Goal: Information Seeking & Learning: Learn about a topic

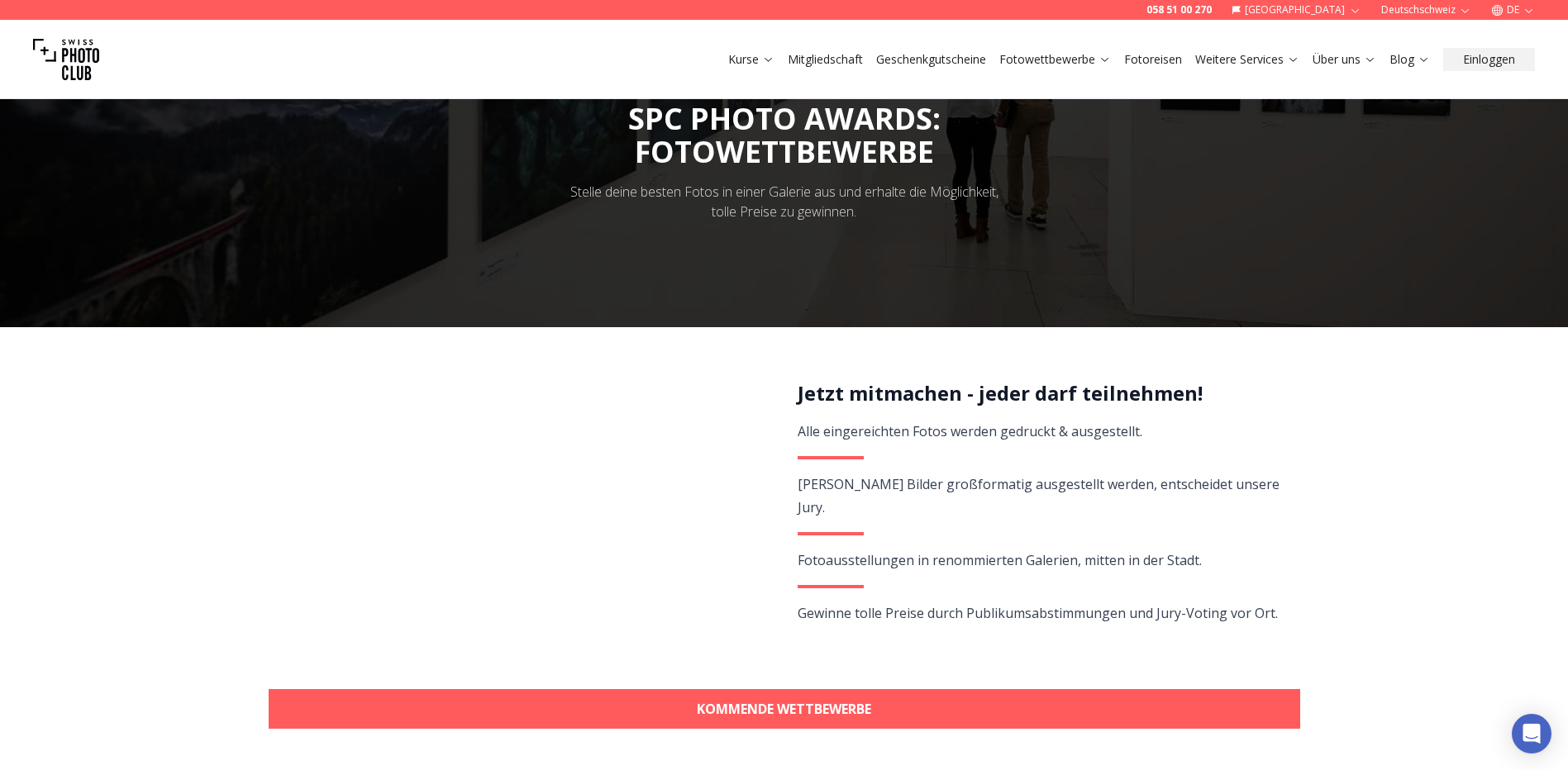
scroll to position [248, 0]
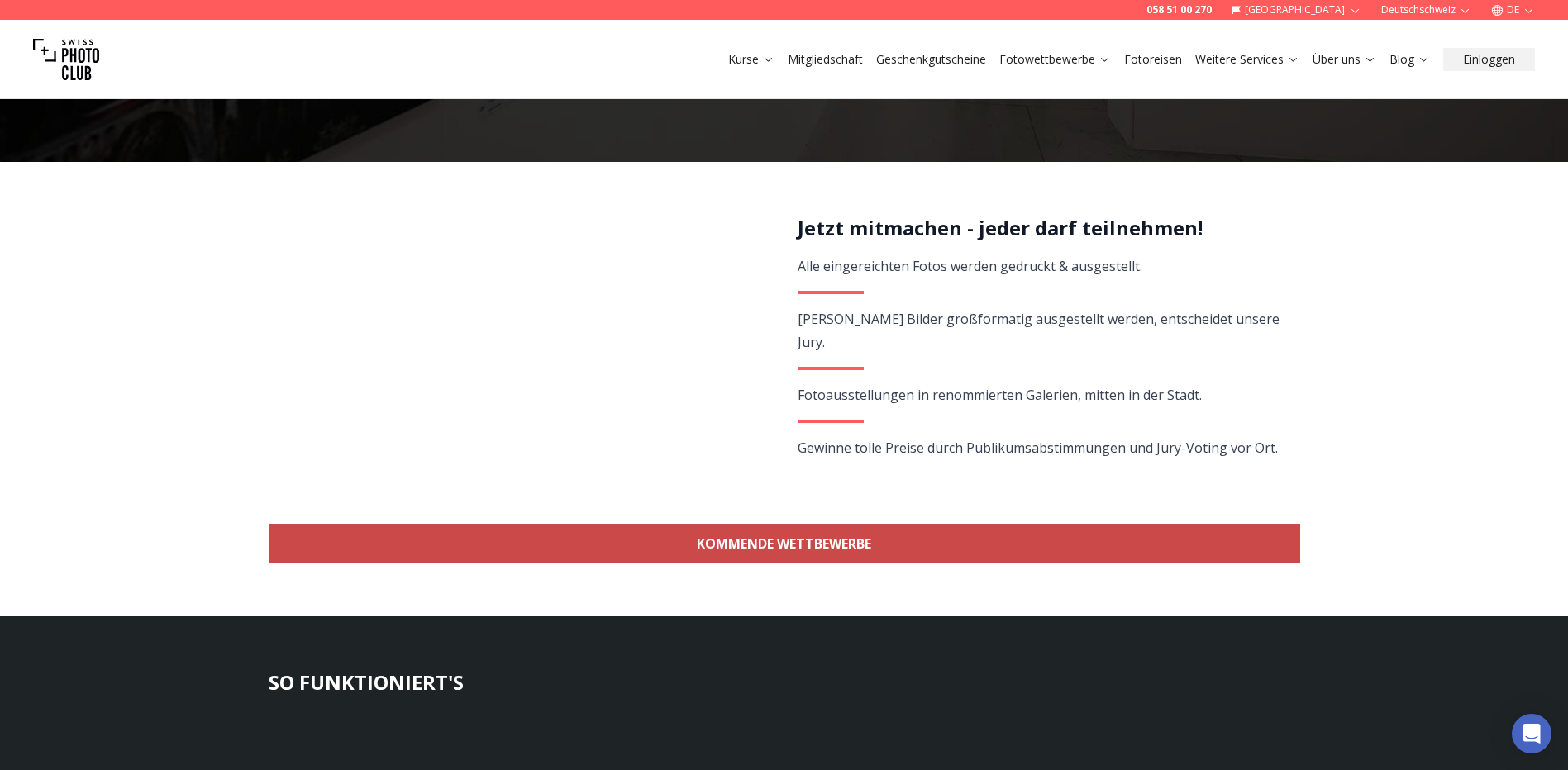
click at [960, 533] on link "KOMMENDE WETTBEWERBE" at bounding box center [784, 543] width 1031 height 40
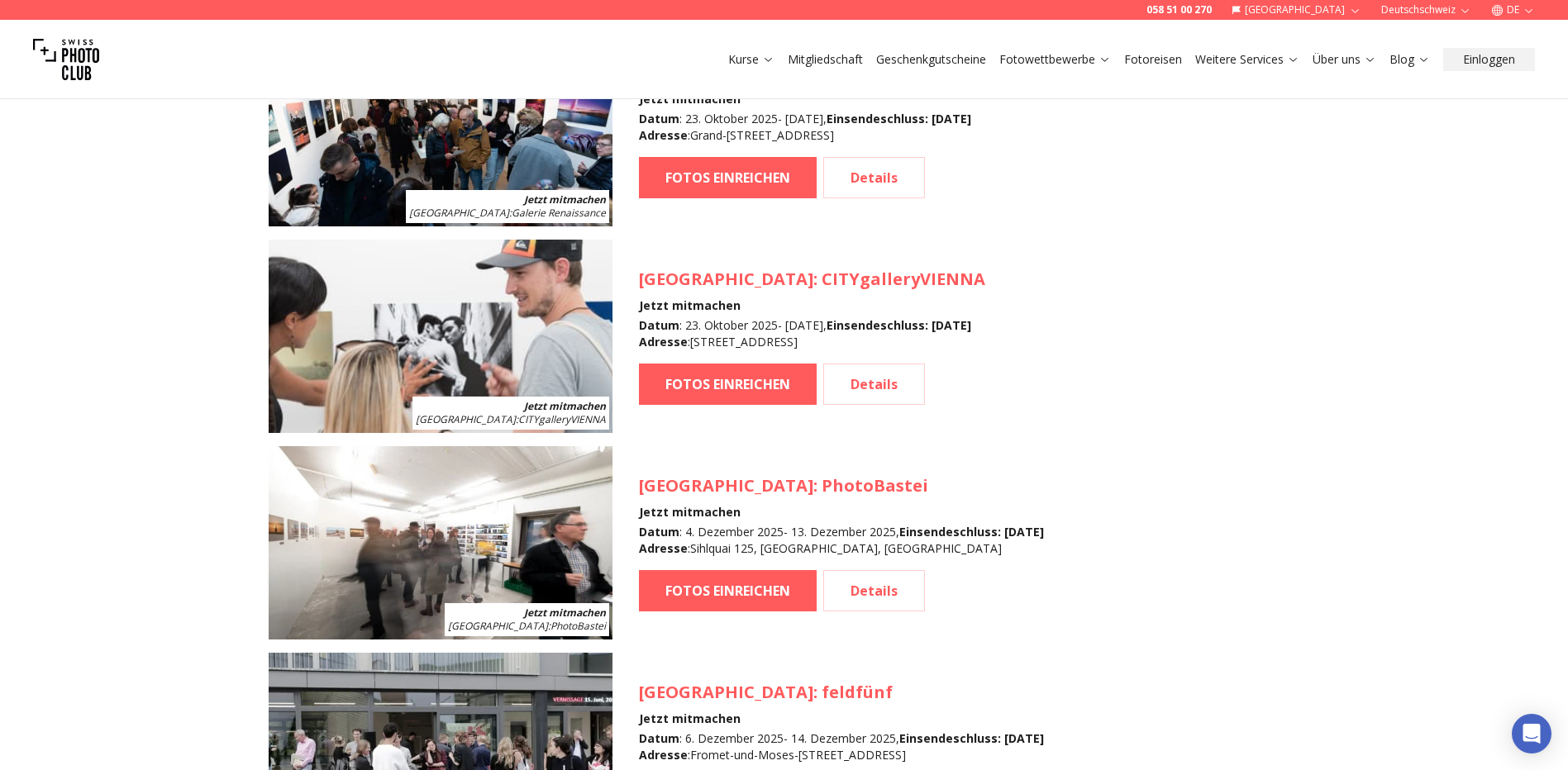
scroll to position [1720, 0]
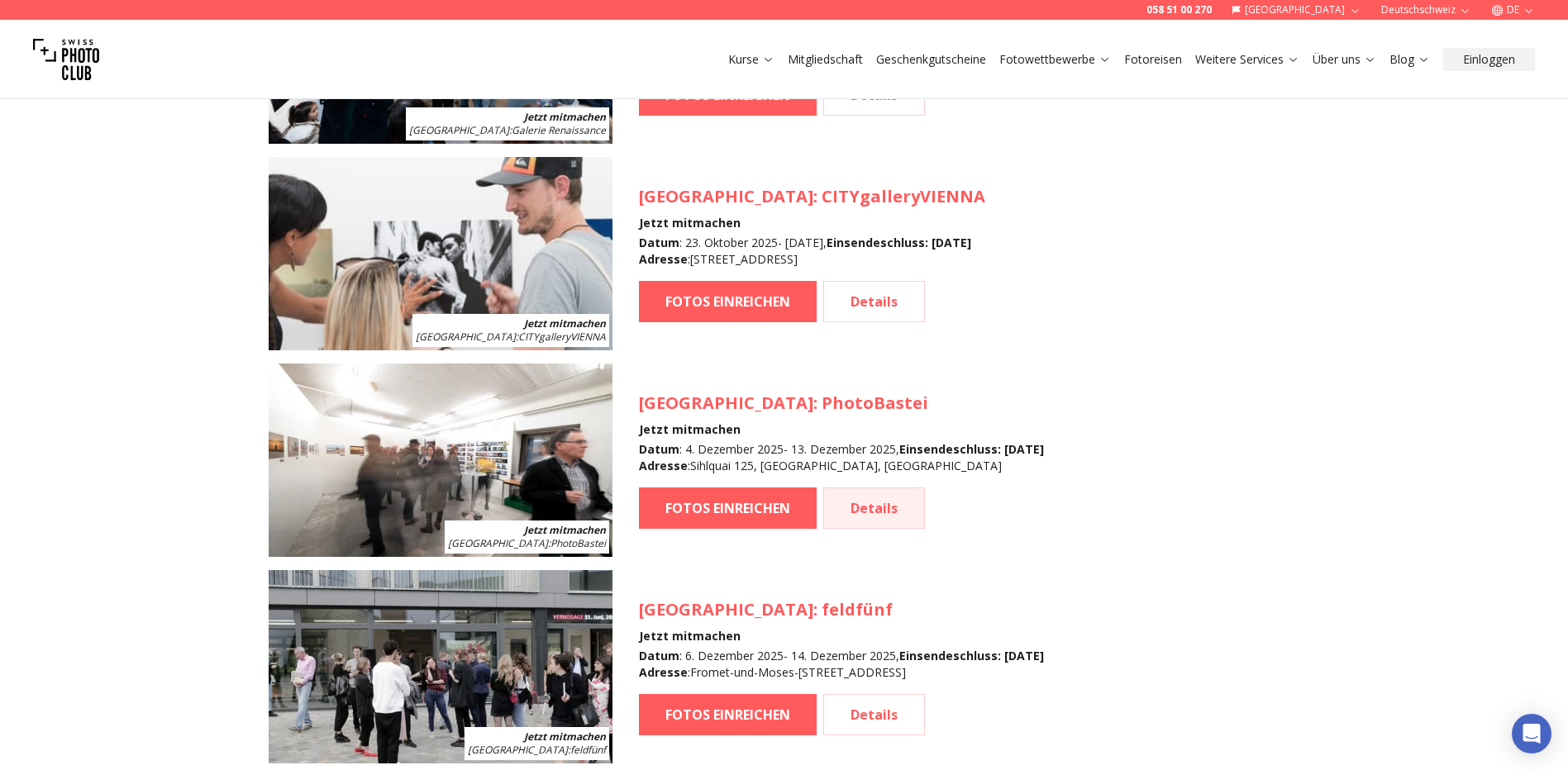
click at [896, 500] on link "Details" at bounding box center [874, 508] width 102 height 42
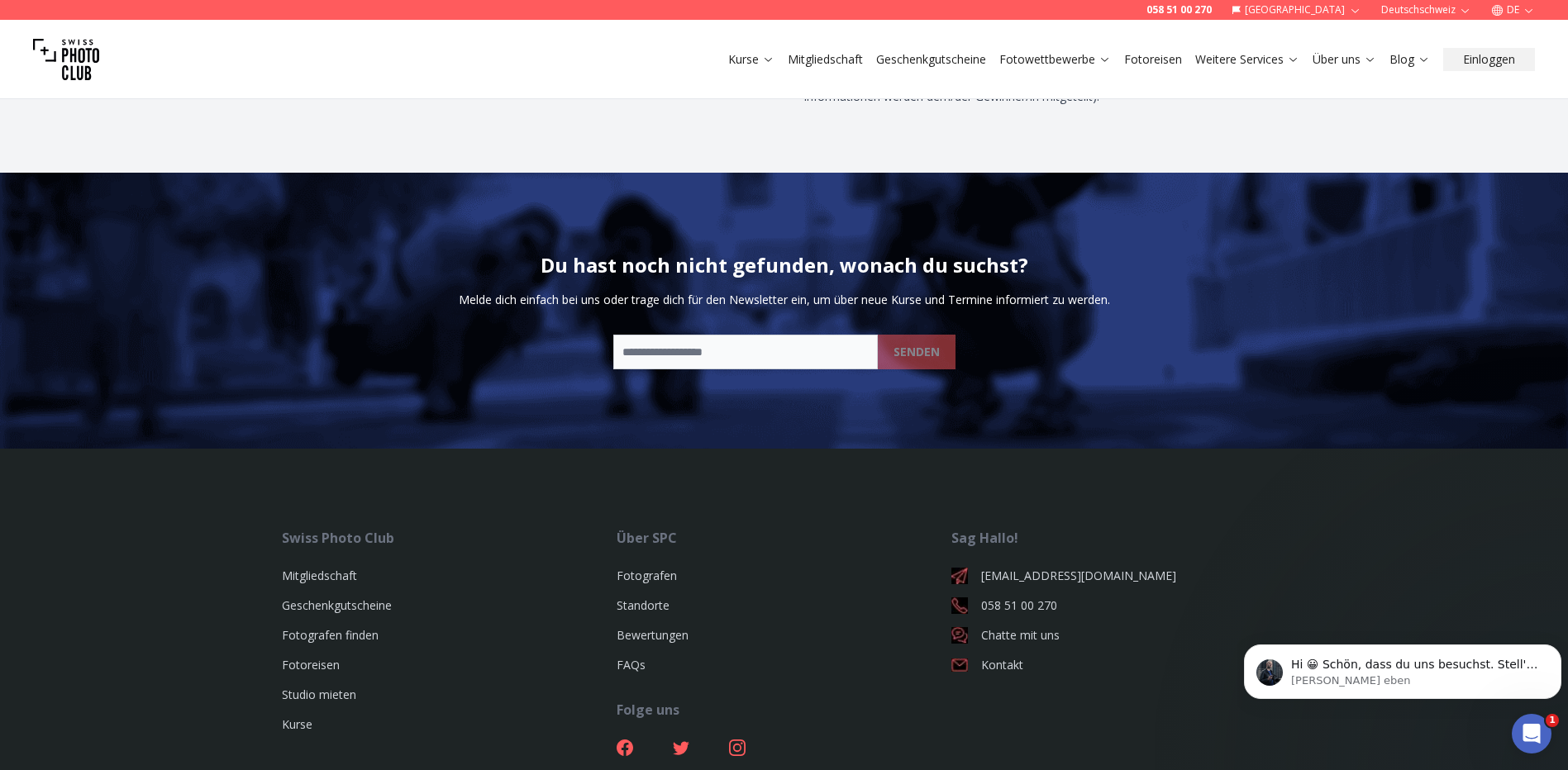
scroll to position [4009, 0]
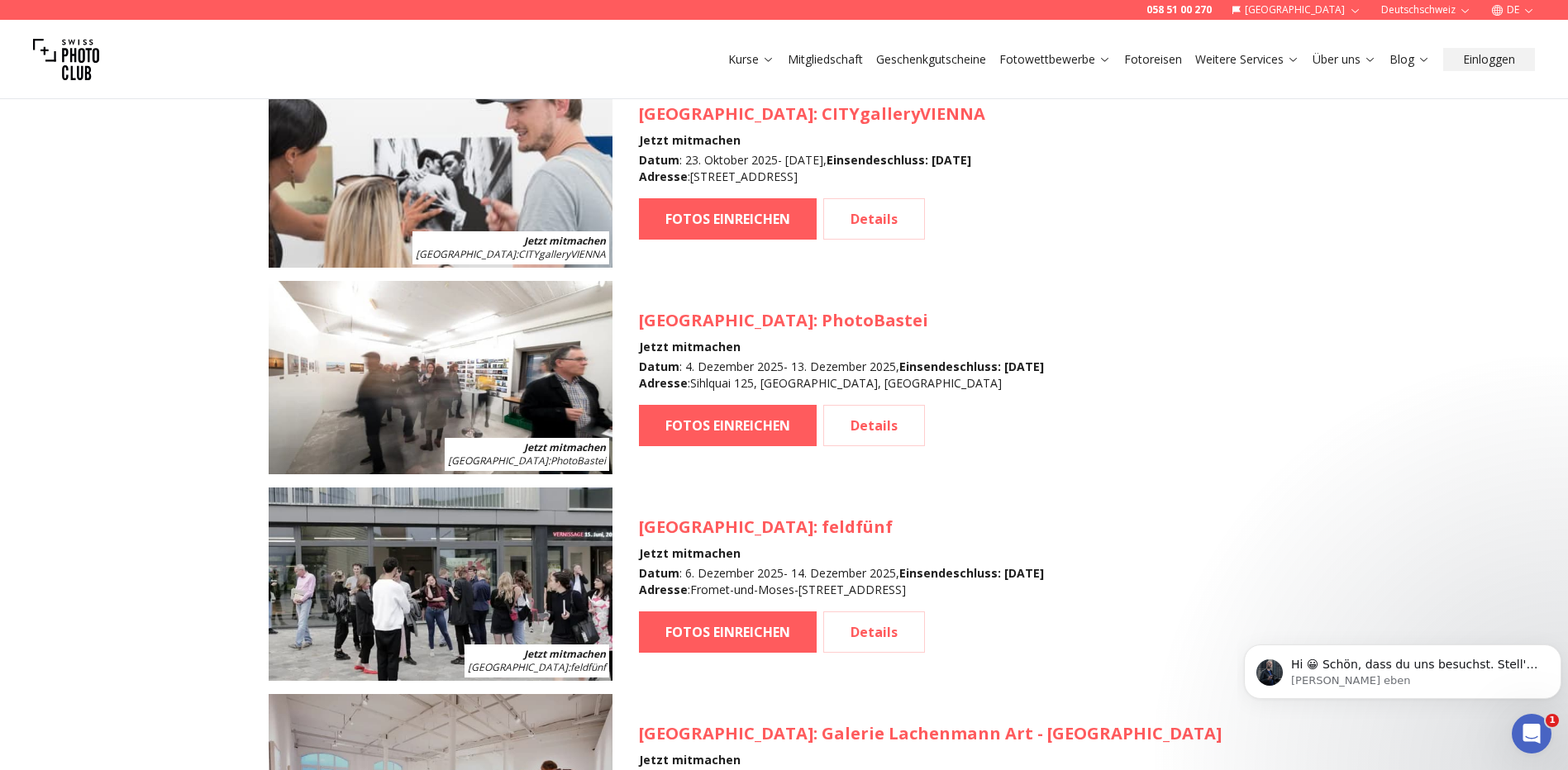
scroll to position [1886, 0]
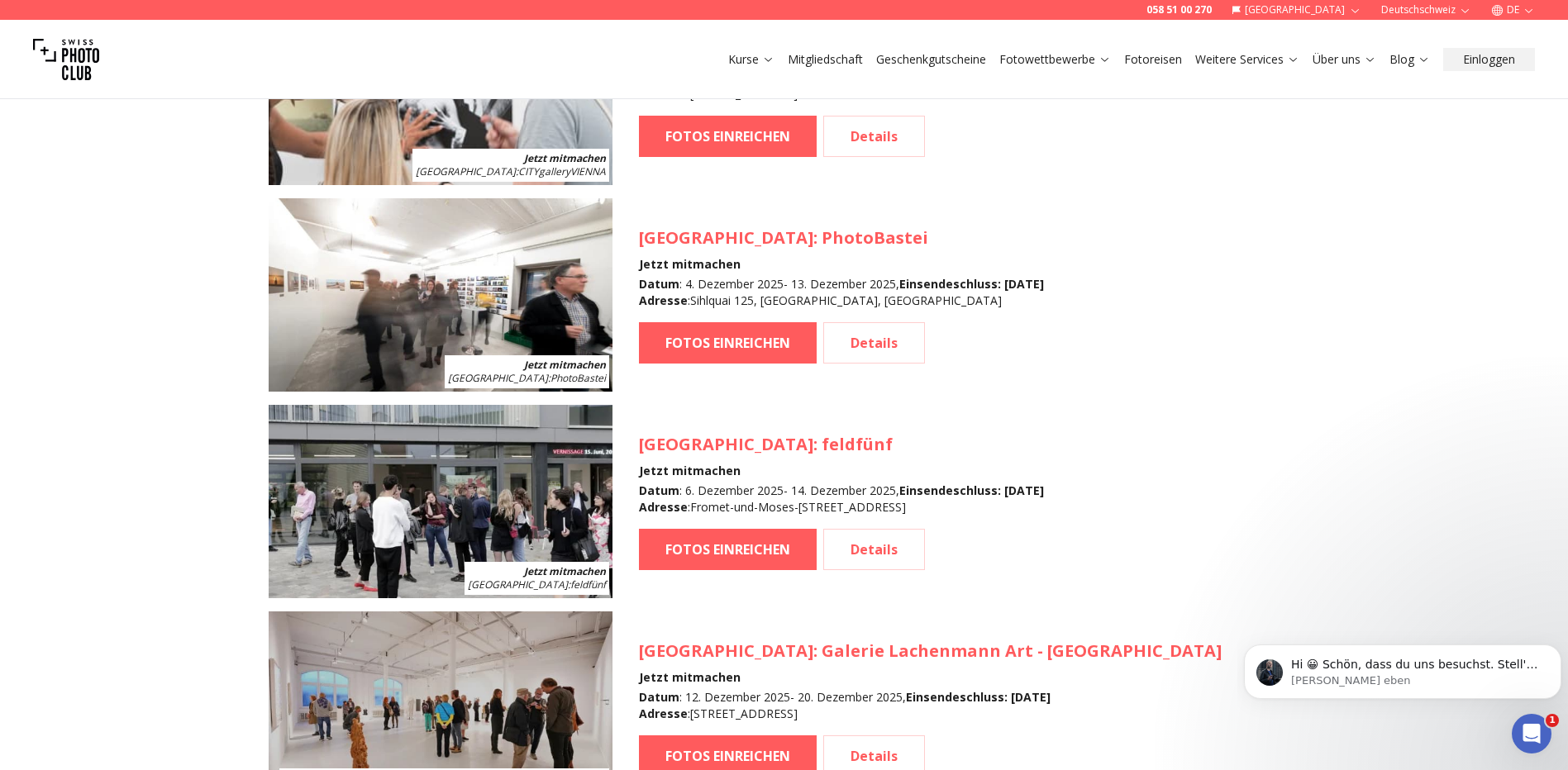
click at [750, 60] on link "Kurse" at bounding box center [752, 59] width 47 height 16
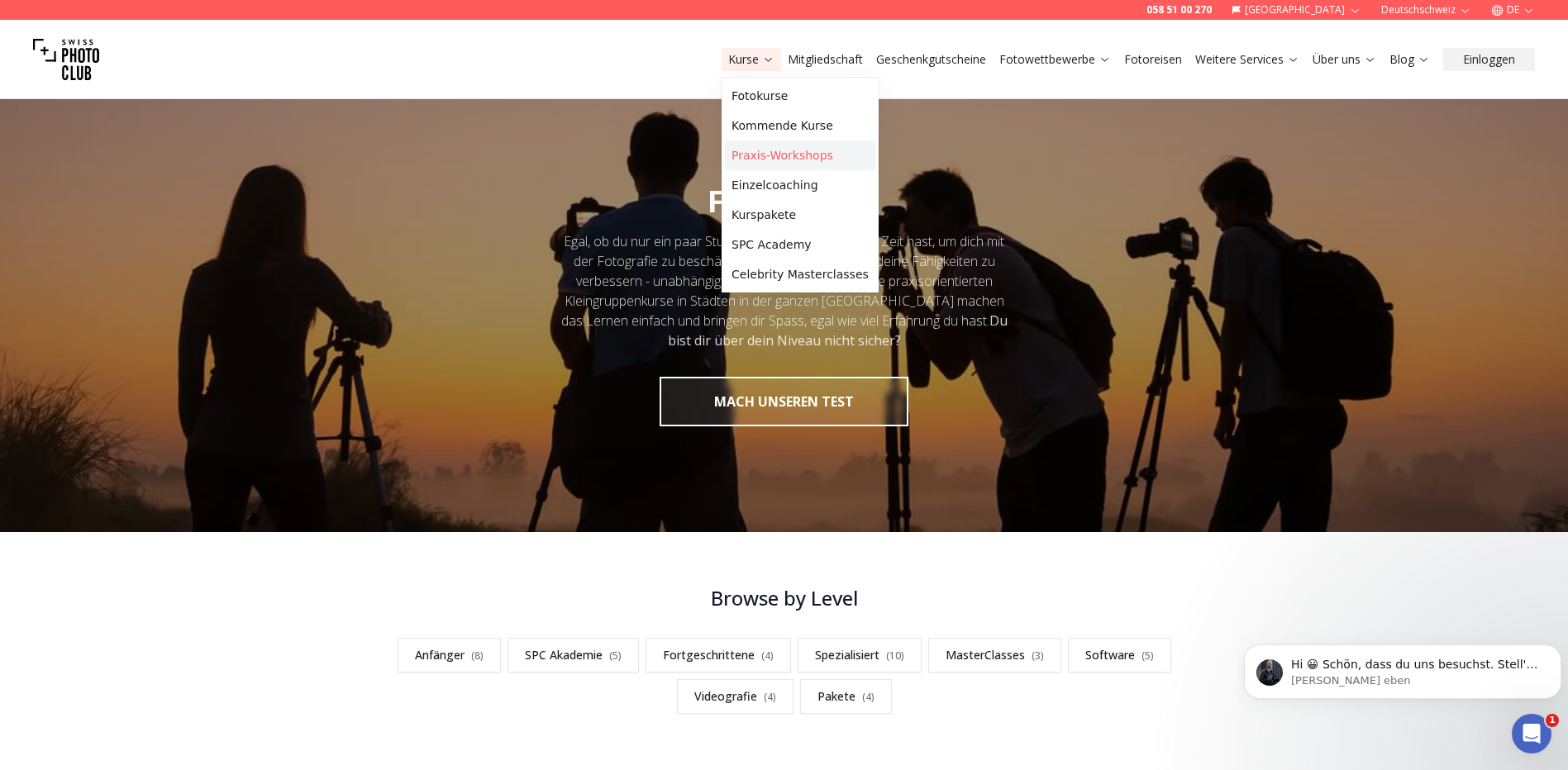
click at [791, 150] on link "Praxis-Workshops" at bounding box center [800, 155] width 150 height 30
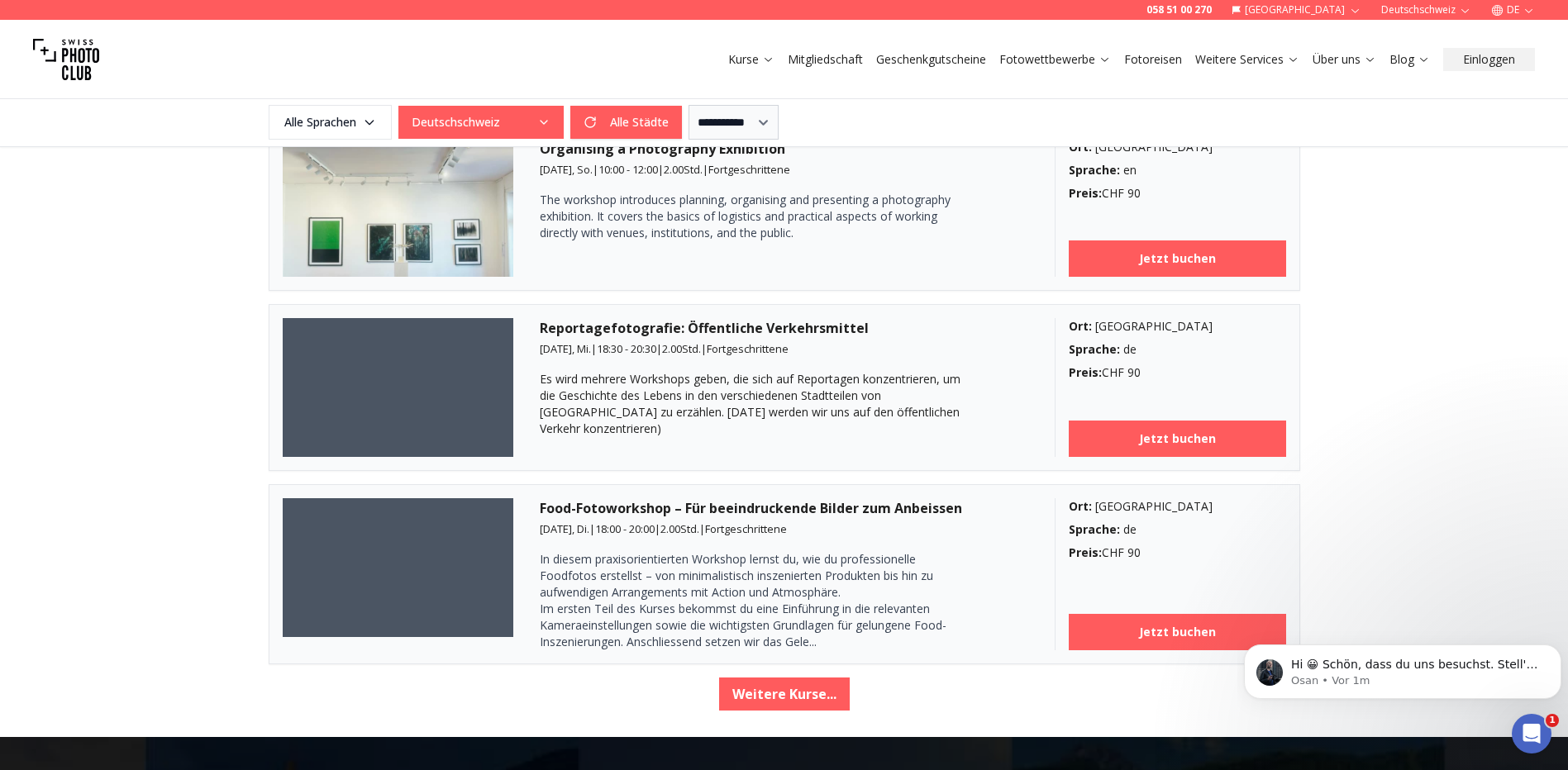
scroll to position [2660, 0]
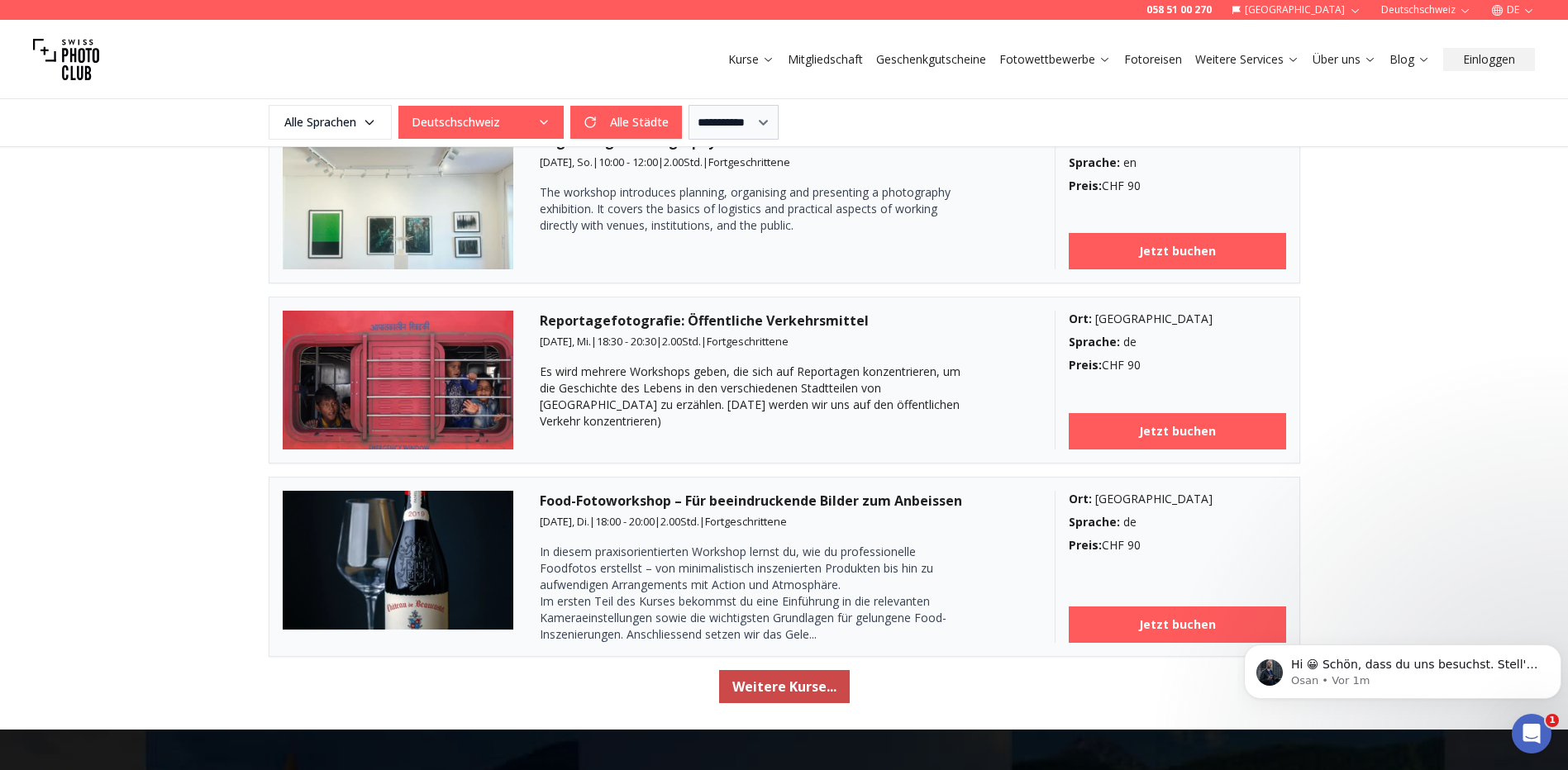
click at [806, 673] on button "Weitere Kurse..." at bounding box center [784, 687] width 131 height 33
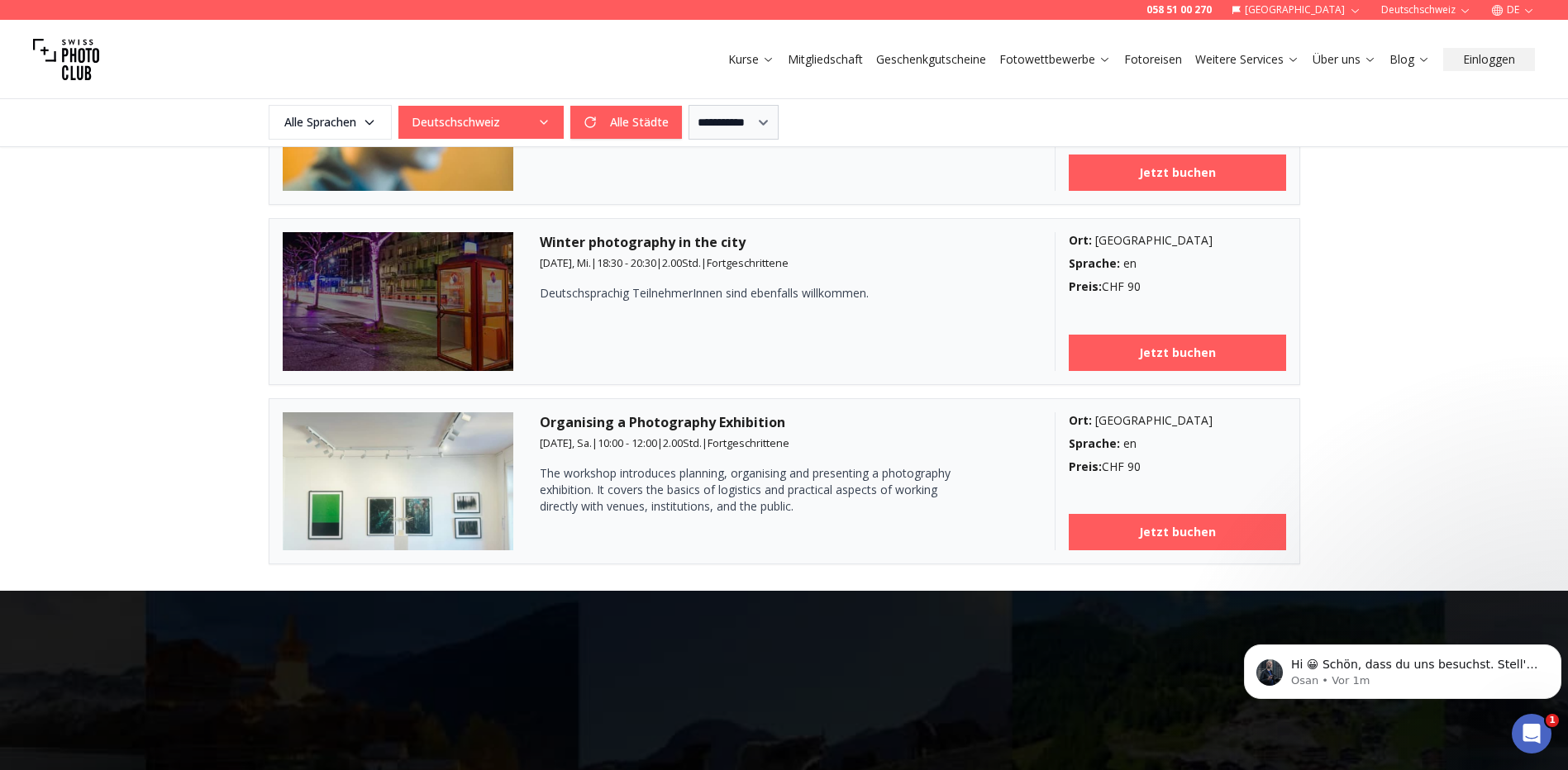
scroll to position [3404, 0]
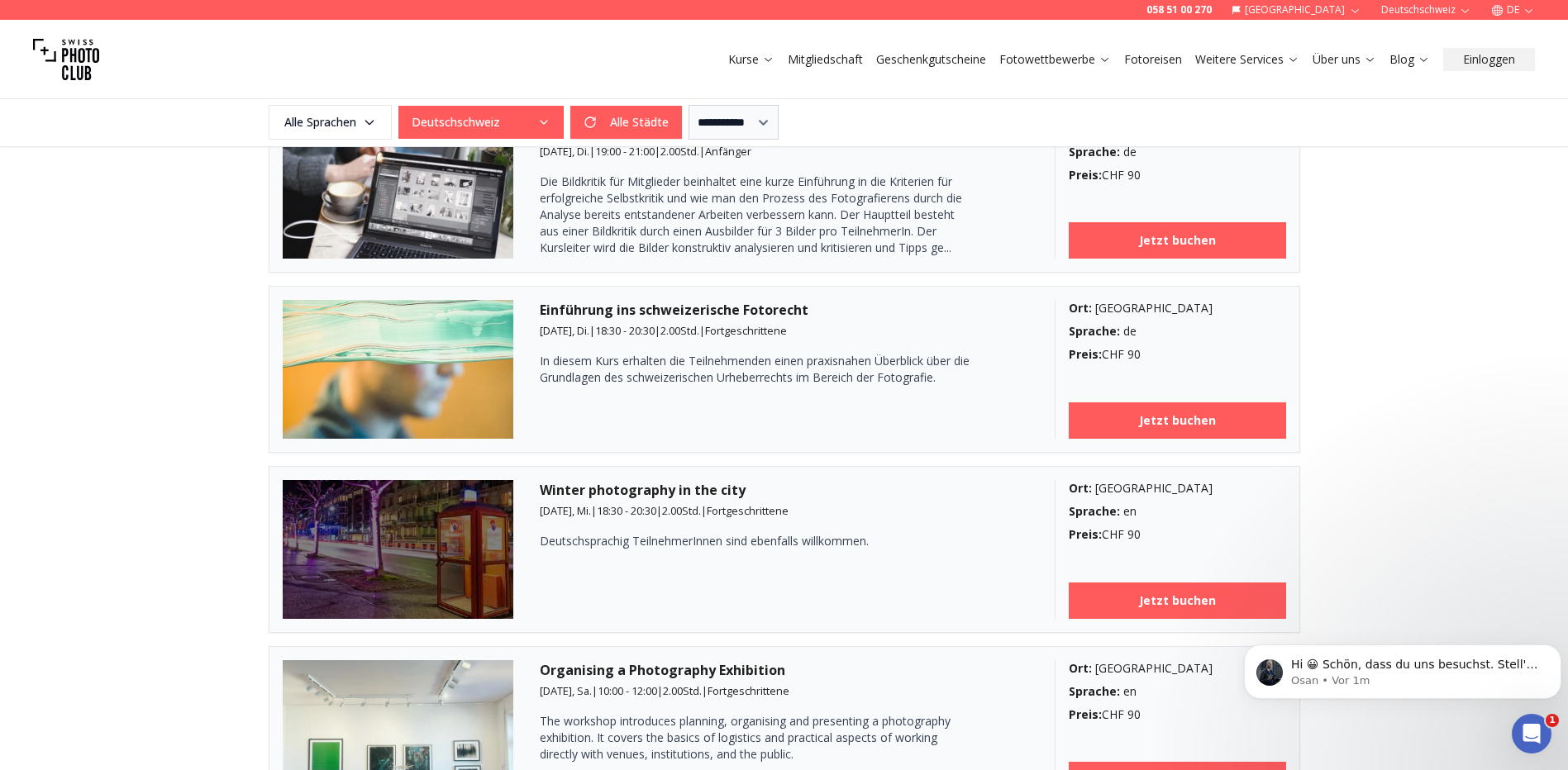
click at [768, 51] on link "Kurse" at bounding box center [752, 59] width 47 height 16
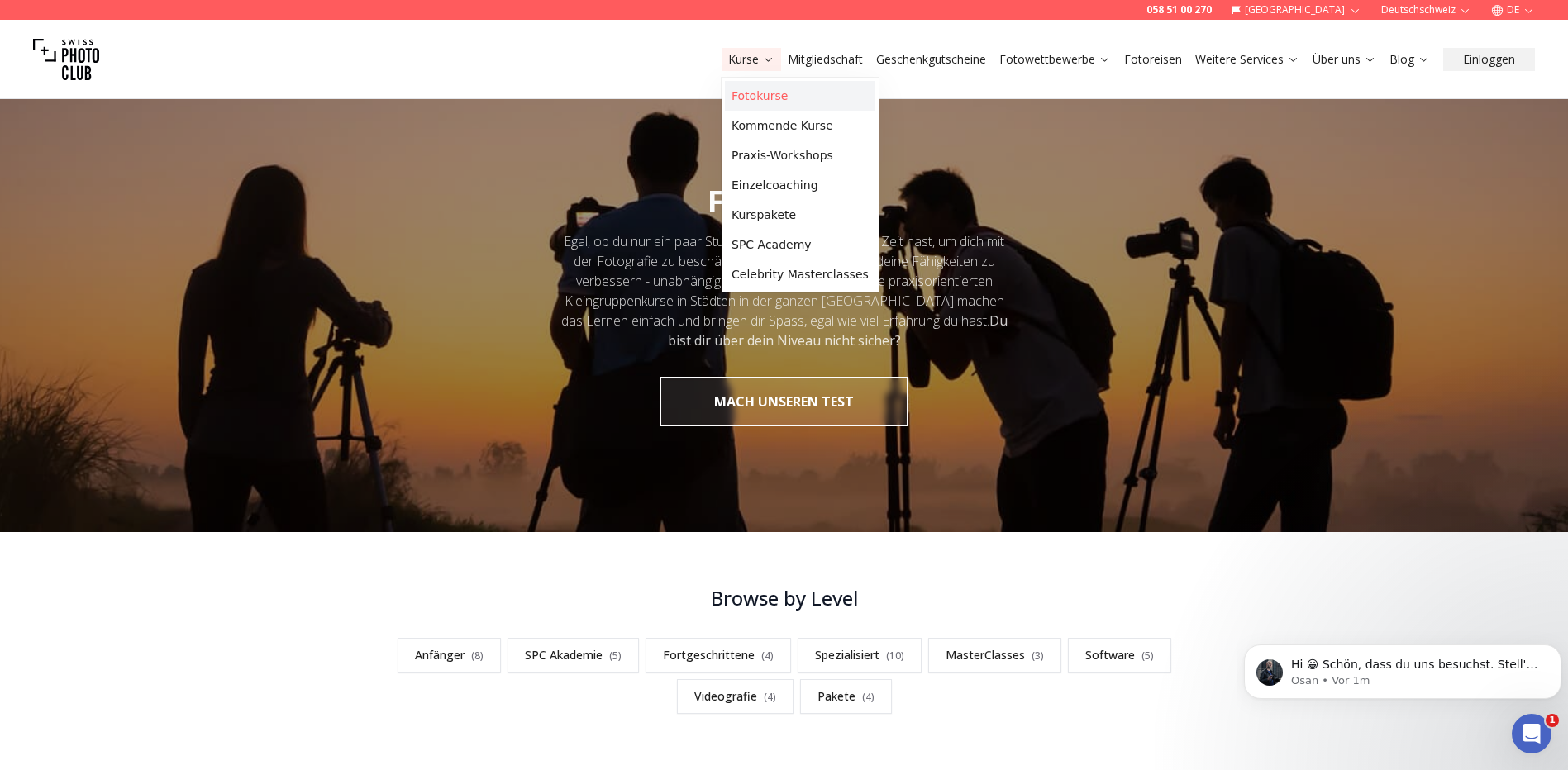
click at [781, 95] on link "Fotokurse" at bounding box center [800, 96] width 150 height 30
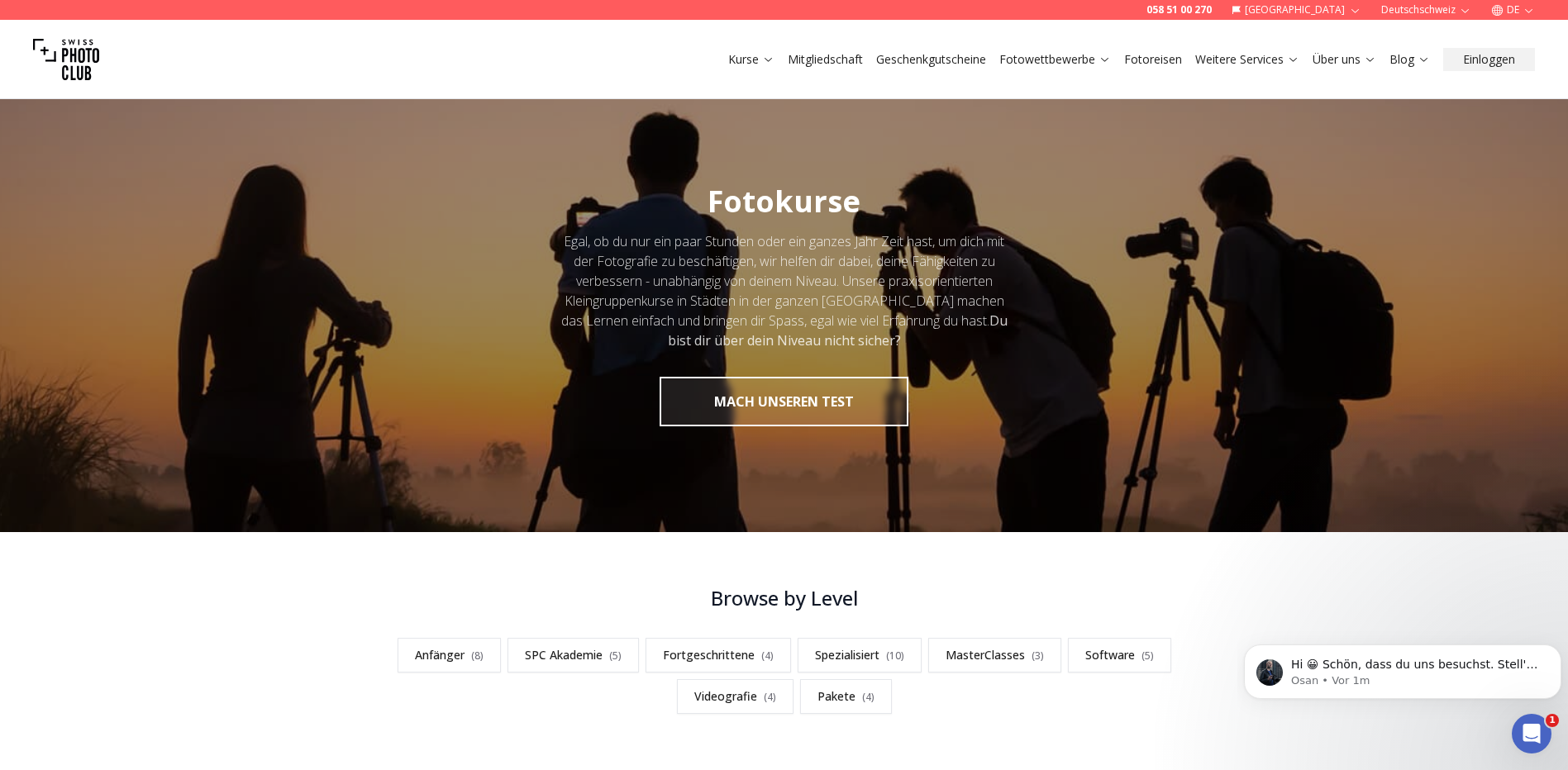
click at [86, 60] on img at bounding box center [66, 59] width 66 height 66
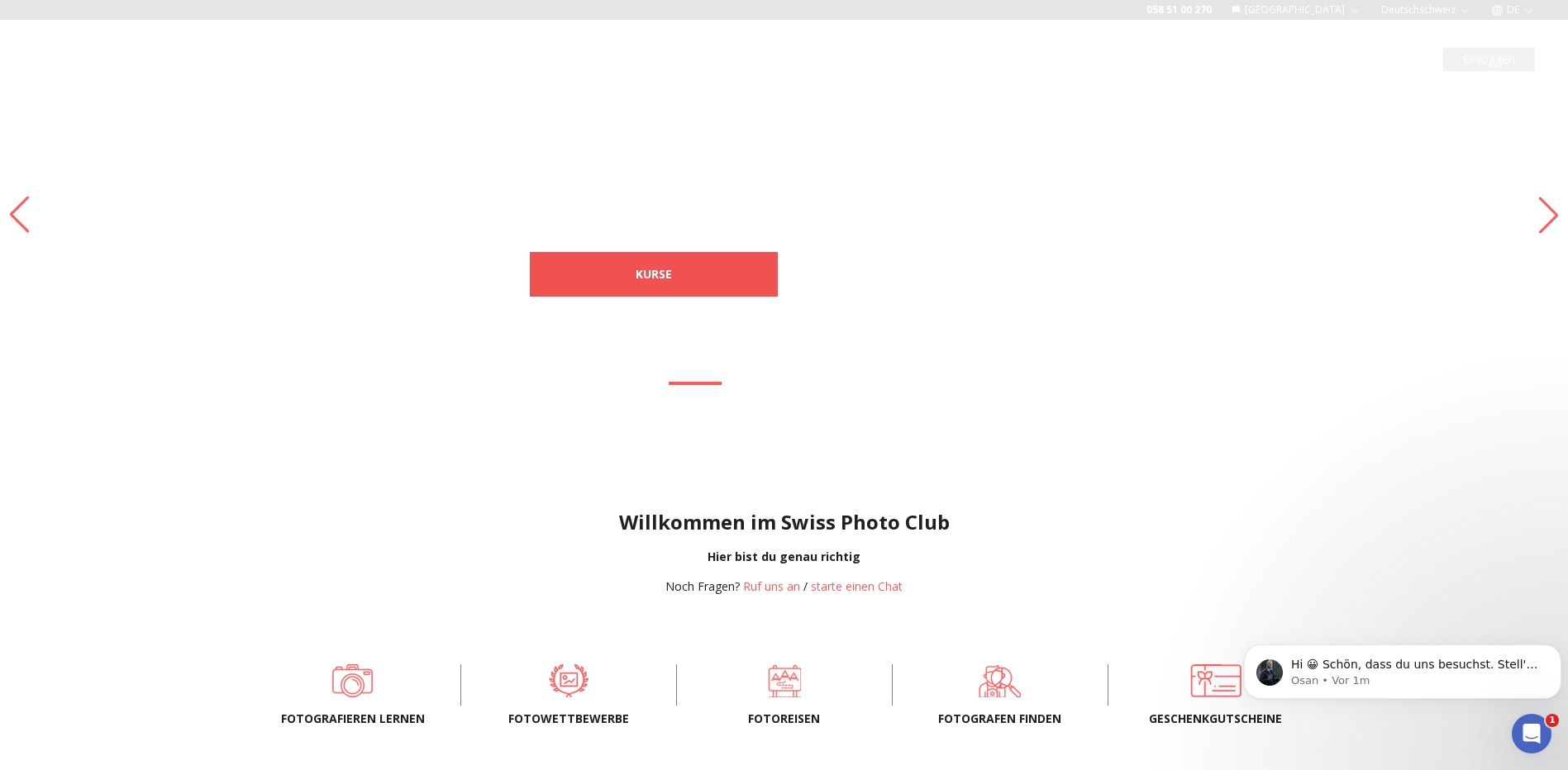
click at [715, 278] on link "Kurse" at bounding box center [654, 274] width 248 height 45
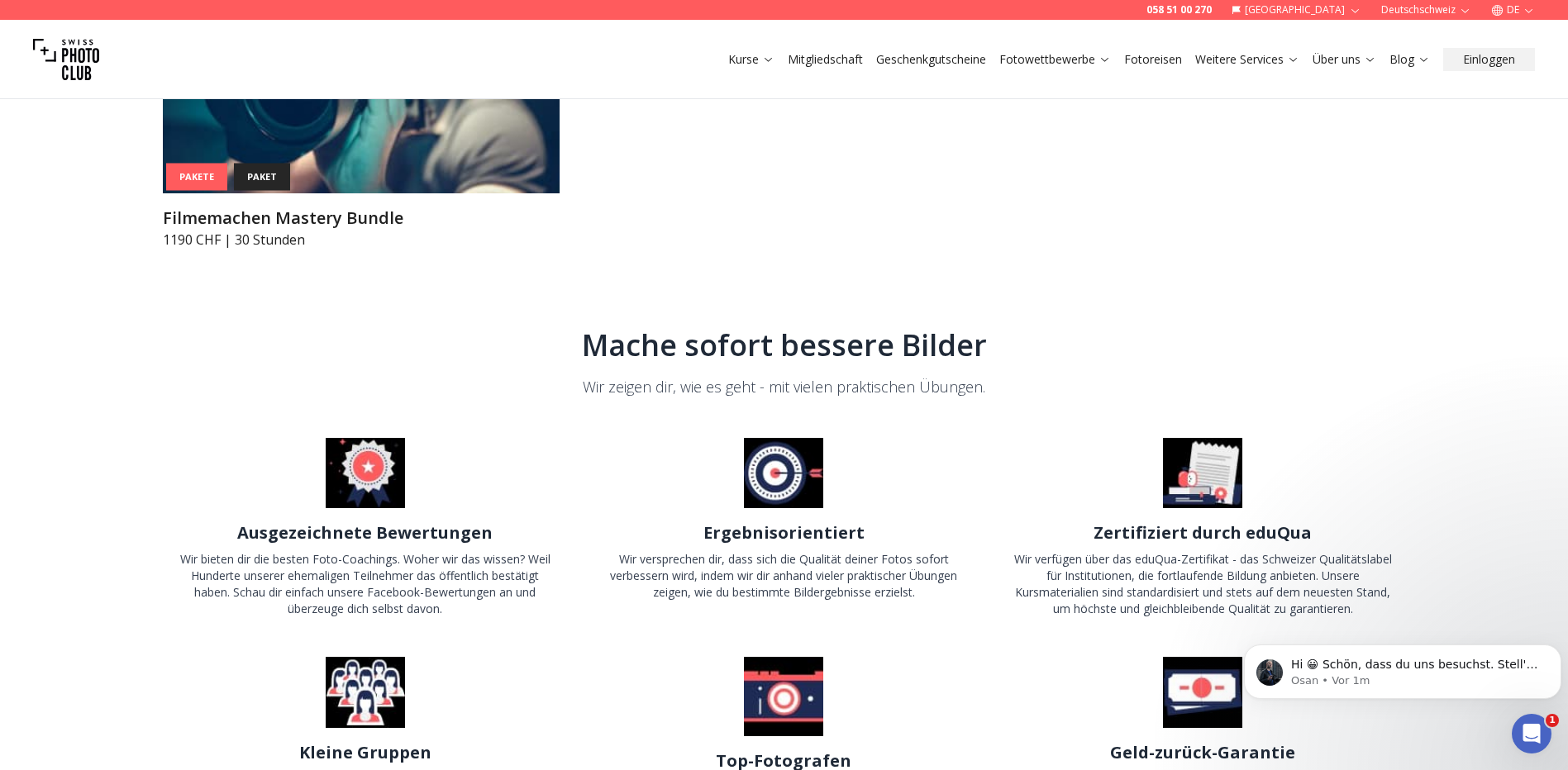
scroll to position [7683, 0]
